Goal: Task Accomplishment & Management: Manage account settings

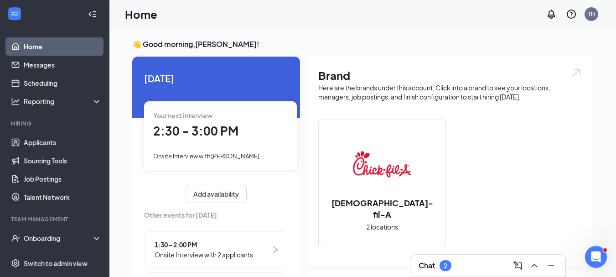
click at [471, 269] on div "Chat 2" at bounding box center [489, 265] width 140 height 15
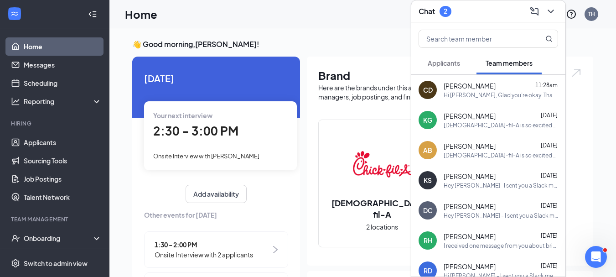
click at [442, 63] on span "Applicants" at bounding box center [444, 63] width 32 height 8
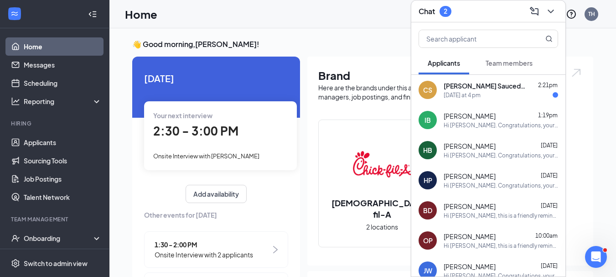
click at [492, 98] on div "[DATE] at 4 pm" at bounding box center [501, 95] width 115 height 8
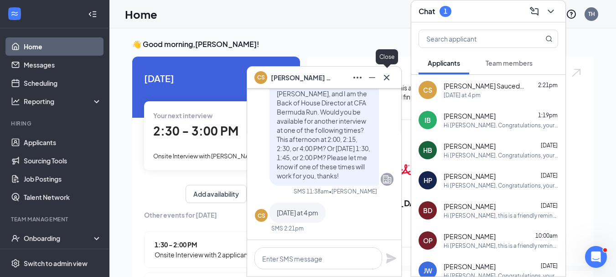
click at [389, 76] on icon "Cross" at bounding box center [386, 77] width 11 height 11
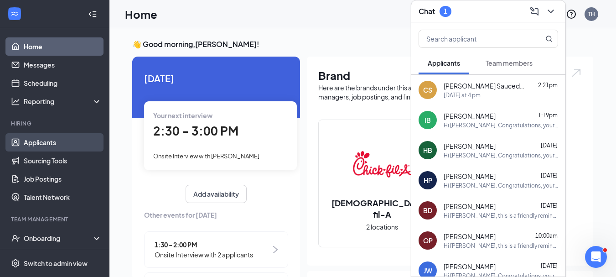
click at [46, 141] on link "Applicants" at bounding box center [63, 142] width 78 height 18
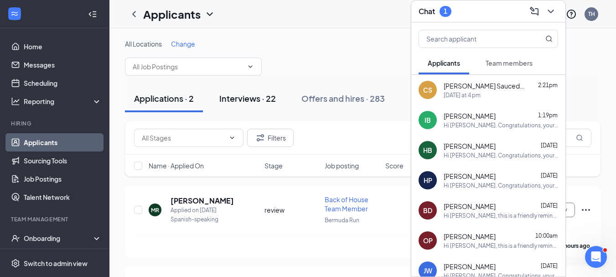
click at [256, 99] on div "Interviews · 22" at bounding box center [247, 98] width 57 height 11
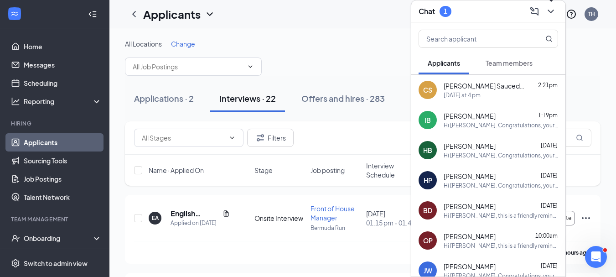
click at [554, 10] on icon "ChevronDown" at bounding box center [551, 12] width 6 height 4
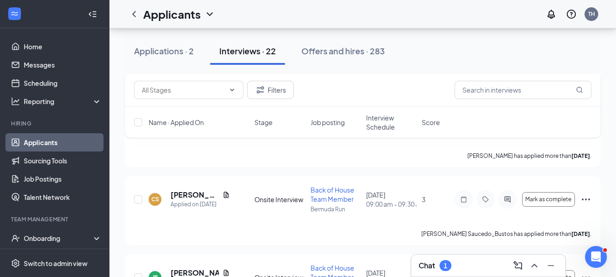
scroll to position [1501, 0]
click at [588, 199] on icon "Ellipses" at bounding box center [586, 199] width 11 height 11
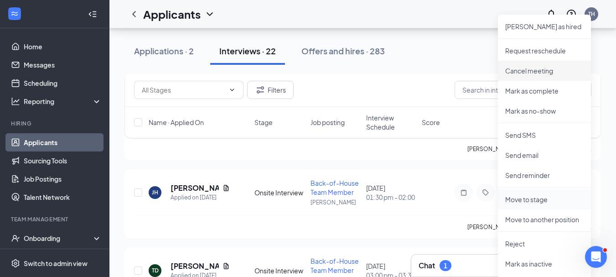
scroll to position [1352, 0]
click at [558, 49] on p "Request reschedule" at bounding box center [545, 50] width 78 height 9
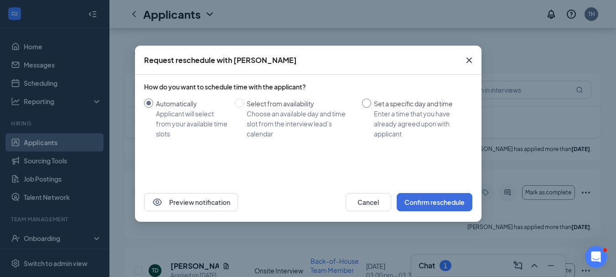
click at [366, 101] on input "Set a specific day and time Enter a time that you have already agreed upon with…" at bounding box center [366, 103] width 9 height 9
radio input "true"
radio input "false"
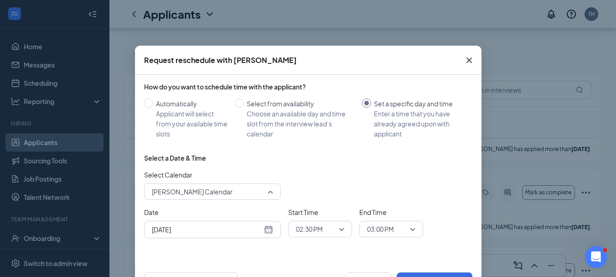
scroll to position [178, 0]
click at [268, 192] on span "[PERSON_NAME] Calendar" at bounding box center [212, 192] width 121 height 14
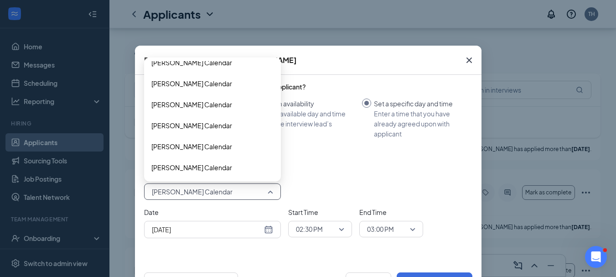
scroll to position [114, 0]
click at [208, 104] on span "[PERSON_NAME] Calendar" at bounding box center [191, 105] width 81 height 10
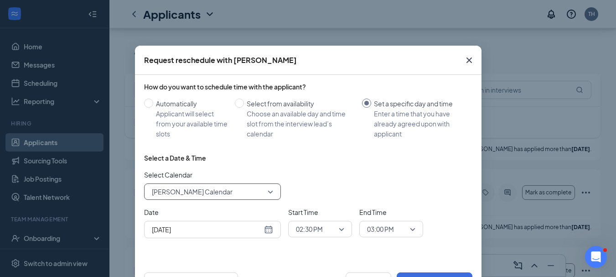
click at [339, 229] on span "02:30 PM" at bounding box center [320, 229] width 48 height 14
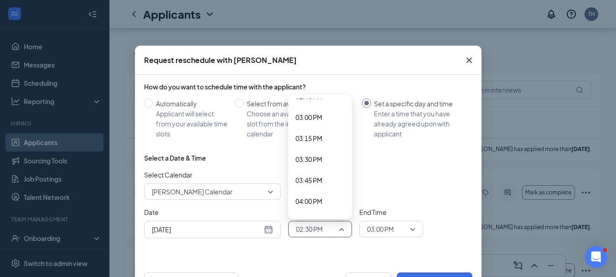
scroll to position [1252, 0]
click at [316, 200] on span "04:00 PM" at bounding box center [309, 201] width 27 height 10
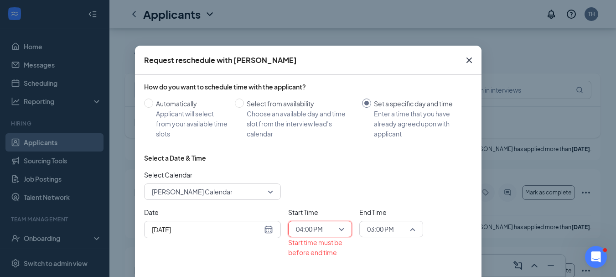
click at [407, 226] on span "03:00 PM" at bounding box center [391, 229] width 48 height 14
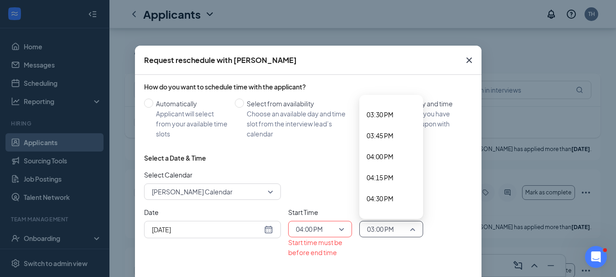
scroll to position [1298, 0]
click at [379, 176] on span "04:15 PM" at bounding box center [380, 176] width 27 height 10
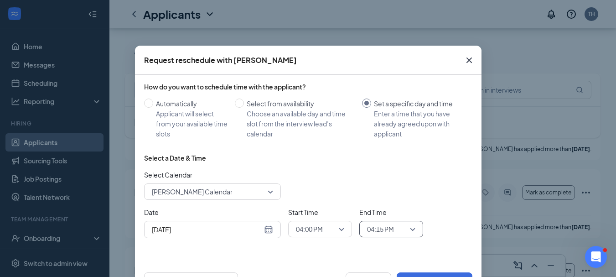
scroll to position [35, 0]
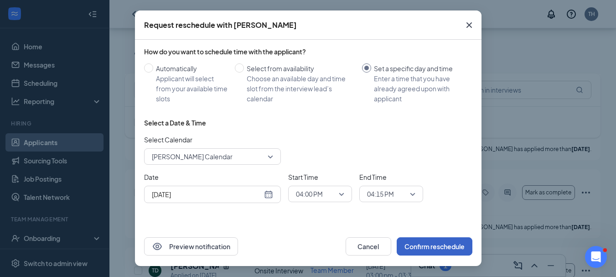
click at [433, 244] on button "Confirm reschedule" at bounding box center [435, 246] width 76 height 18
